Goal: Navigation & Orientation: Find specific page/section

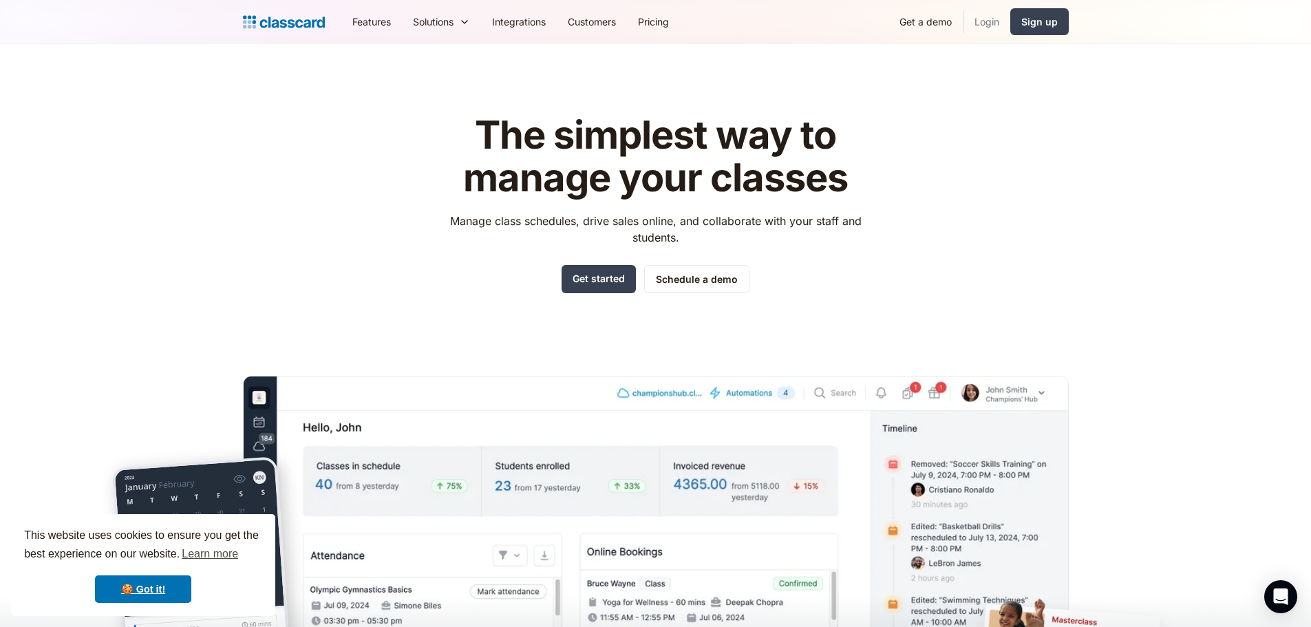
click at [979, 17] on link "Login" at bounding box center [986, 21] width 47 height 31
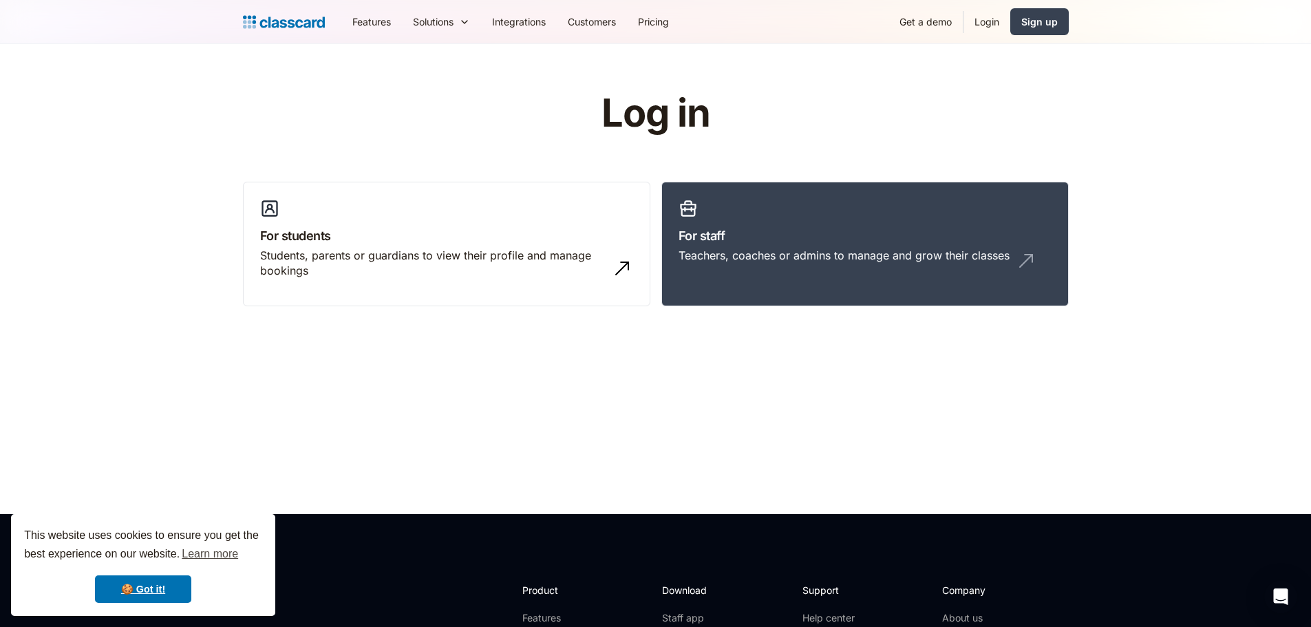
click at [985, 21] on link "Login" at bounding box center [986, 21] width 47 height 31
click at [800, 257] on div "Teachers, coaches or admins to manage and grow their classes" at bounding box center [844, 255] width 331 height 15
